Goal: Task Accomplishment & Management: Manage account settings

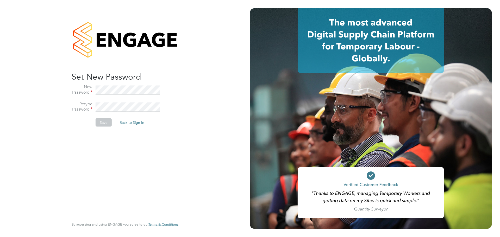
click at [128, 124] on button "Back to Sign In" at bounding box center [131, 123] width 33 height 8
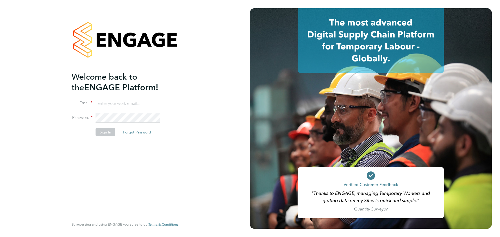
click at [105, 133] on button "Sign In" at bounding box center [106, 132] width 20 height 8
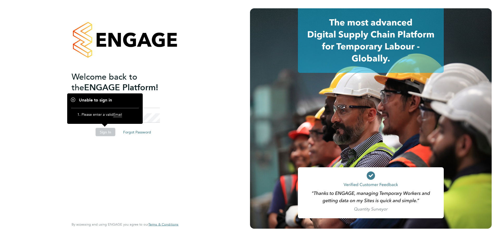
click at [182, 114] on div "Welcome back to the ENGAGE Platform! Email Password Sign In Forgot Password Ent…" at bounding box center [125, 118] width 128 height 237
click at [123, 102] on h1 "Unable to sign in" at bounding box center [105, 100] width 68 height 5
click at [119, 116] on span "Email" at bounding box center [117, 114] width 9 height 5
click at [169, 142] on div "Welcome back to the ENGAGE Platform! Email Password Sign In Forgot Password Ent…" at bounding box center [123, 144] width 102 height 147
click at [164, 111] on li "Email" at bounding box center [123, 106] width 102 height 15
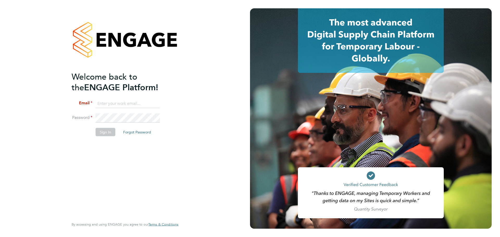
click at [116, 104] on input at bounding box center [128, 103] width 64 height 9
click at [122, 103] on input at bounding box center [128, 103] width 64 height 9
type input "[PERSON_NAME][EMAIL_ADDRESS][PERSON_NAME][PERSON_NAME][DOMAIN_NAME]"
click at [100, 133] on button "Sign In" at bounding box center [106, 132] width 20 height 8
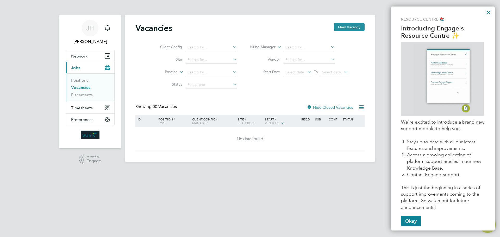
click at [488, 10] on button "×" at bounding box center [488, 12] width 5 height 8
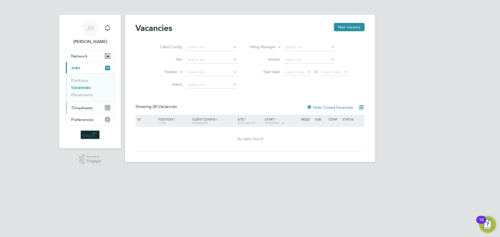
click at [82, 107] on span "Timesheets" at bounding box center [82, 108] width 22 height 5
click at [100, 108] on button "Timesheets" at bounding box center [90, 107] width 48 height 11
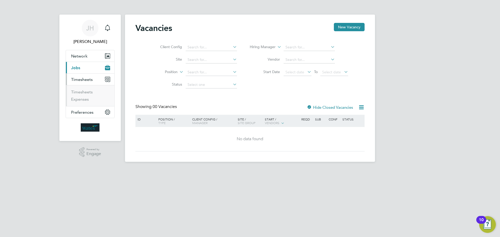
click at [108, 81] on icon "Main navigation" at bounding box center [106, 80] width 3 height 3
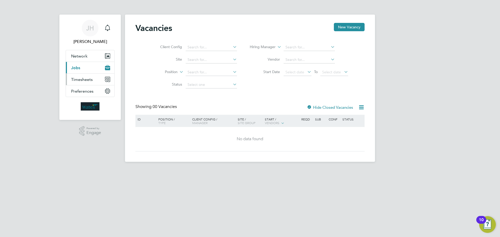
click at [108, 78] on icon "Main navigation" at bounding box center [108, 78] width 4 height 0
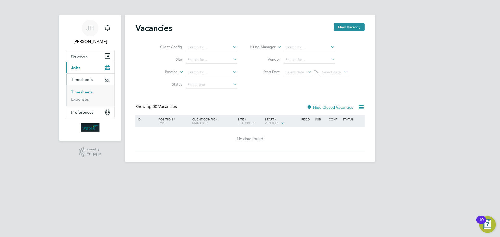
click at [81, 92] on link "Timesheets" at bounding box center [82, 92] width 22 height 5
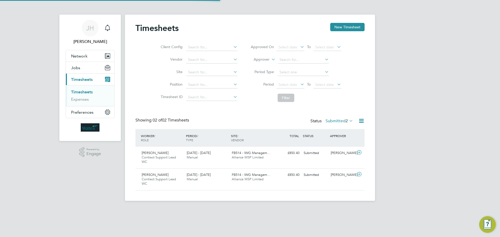
scroll to position [13, 45]
click at [360, 152] on icon at bounding box center [359, 153] width 7 height 4
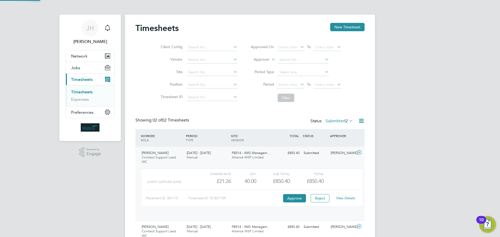
scroll to position [9, 51]
click at [293, 197] on button "Approve" at bounding box center [294, 198] width 23 height 8
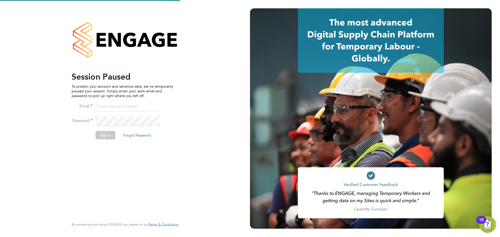
type input "jerry.harrison@wates.co.uk"
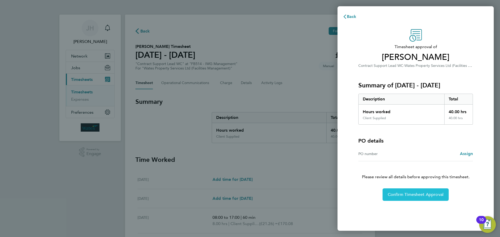
click at [417, 195] on span "Confirm Timesheet Approval" at bounding box center [416, 194] width 56 height 5
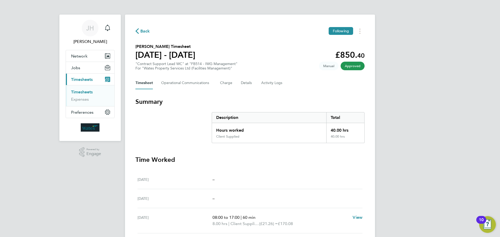
click at [86, 91] on link "Timesheets" at bounding box center [82, 92] width 22 height 5
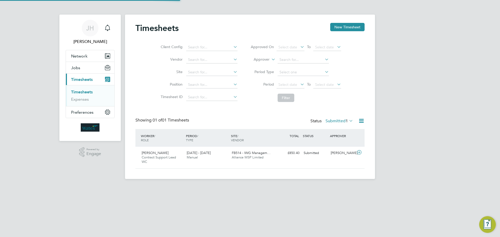
scroll to position [13, 45]
click at [359, 152] on icon at bounding box center [359, 153] width 7 height 4
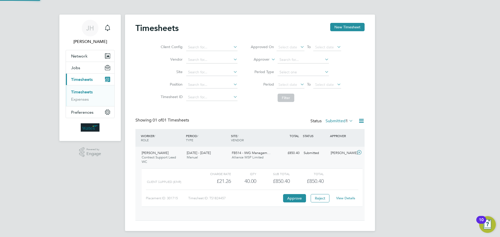
scroll to position [9, 51]
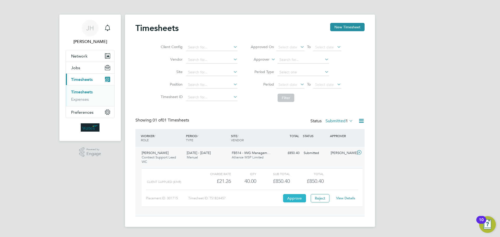
click at [293, 197] on button "Approve" at bounding box center [294, 198] width 23 height 8
click at [79, 67] on span "Jobs" at bounding box center [75, 67] width 9 height 5
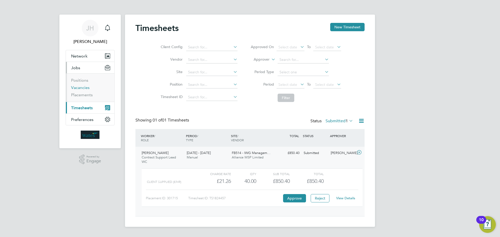
click at [78, 87] on link "Vacancies" at bounding box center [80, 87] width 19 height 5
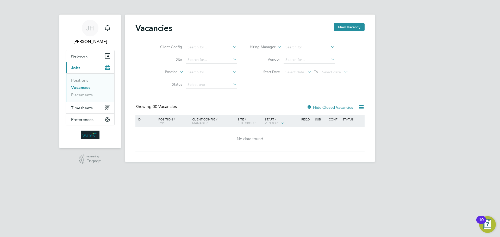
click at [232, 72] on icon at bounding box center [232, 71] width 0 height 7
click at [232, 46] on icon at bounding box center [232, 46] width 0 height 7
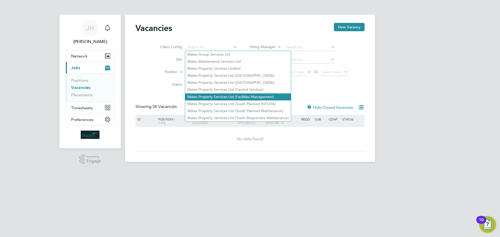
click at [226, 95] on li "Wates Property Services Ltd (Facilities Management)" at bounding box center [238, 97] width 106 height 7
type input "Wates Property Services Ltd (Facilities Management)"
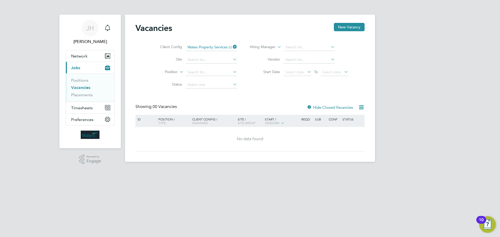
click at [232, 72] on icon at bounding box center [232, 71] width 0 height 7
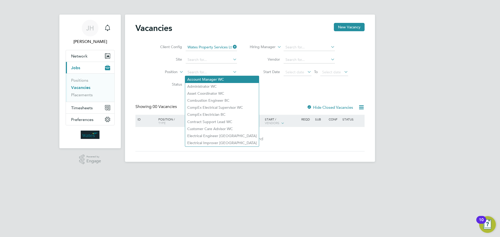
click at [213, 81] on li "Account Manager WC" at bounding box center [222, 79] width 74 height 7
type input "Account Manager WC"
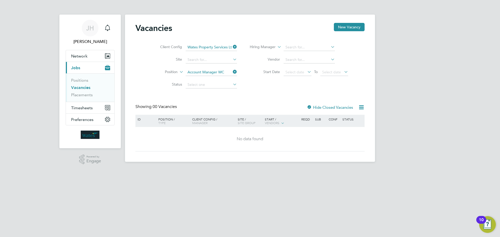
click at [232, 72] on icon at bounding box center [232, 71] width 0 height 7
click at [232, 60] on icon at bounding box center [232, 59] width 0 height 7
click at [232, 46] on icon at bounding box center [232, 46] width 0 height 7
click at [212, 66] on li "Wates Property Services Limited" at bounding box center [238, 68] width 106 height 7
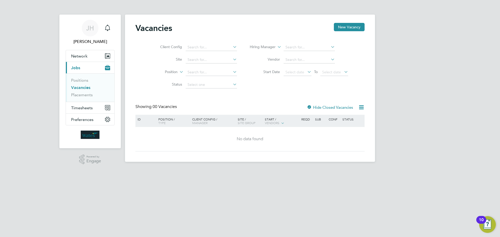
type input "Wates Property Services Limited"
click at [232, 72] on icon at bounding box center [232, 71] width 0 height 7
click at [244, 74] on li "Start Date Select date To Select date" at bounding box center [299, 72] width 111 height 13
click at [232, 46] on icon at bounding box center [232, 46] width 0 height 7
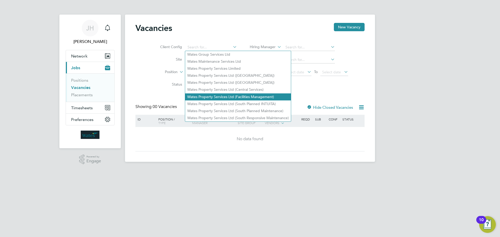
click at [235, 95] on li "Wates Property Services Ltd (Facilities Management)" at bounding box center [238, 97] width 106 height 7
type input "Wates Property Services Ltd (Facilities Management)"
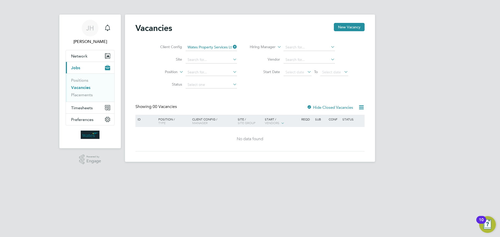
click at [232, 73] on icon at bounding box center [232, 71] width 0 height 7
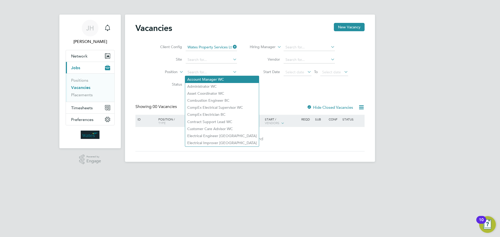
click at [210, 78] on li "Account Manager WC" at bounding box center [222, 79] width 74 height 7
type input "Account Manager WC"
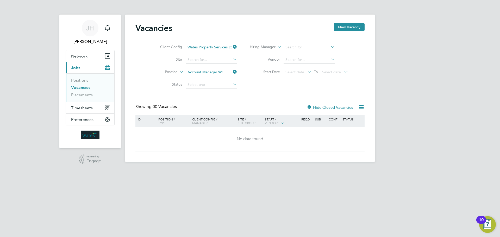
click at [232, 84] on icon at bounding box center [232, 84] width 0 height 7
click at [232, 83] on icon at bounding box center [232, 84] width 0 height 7
click at [93, 41] on span "[PERSON_NAME]" at bounding box center [90, 42] width 49 height 6
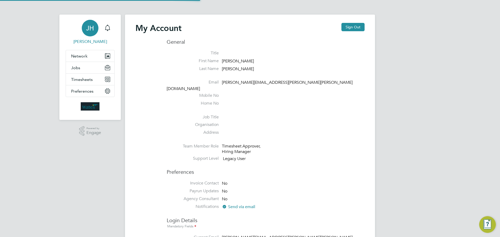
type input "[PERSON_NAME][EMAIL_ADDRESS][PERSON_NAME][PERSON_NAME][DOMAIN_NAME]"
click at [353, 26] on button "Sign Out" at bounding box center [353, 27] width 23 height 8
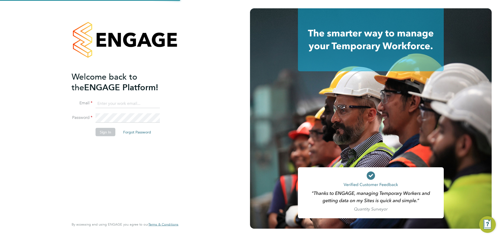
type input "[PERSON_NAME][EMAIL_ADDRESS][PERSON_NAME][PERSON_NAME][DOMAIN_NAME]"
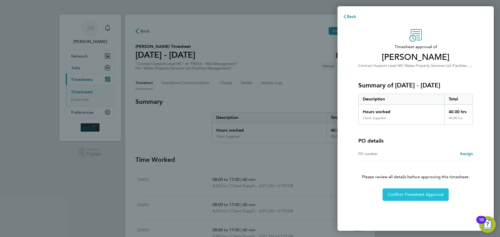
click at [415, 194] on span "Confirm Timesheet Approval" at bounding box center [416, 194] width 56 height 5
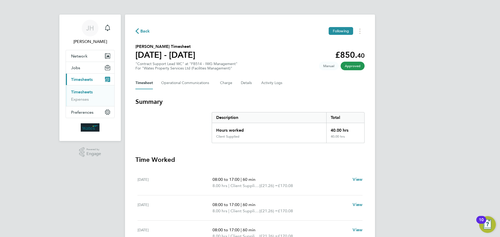
click at [98, 81] on button "Current page: Timesheets" at bounding box center [90, 79] width 48 height 11
